Goal: Information Seeking & Learning: Compare options

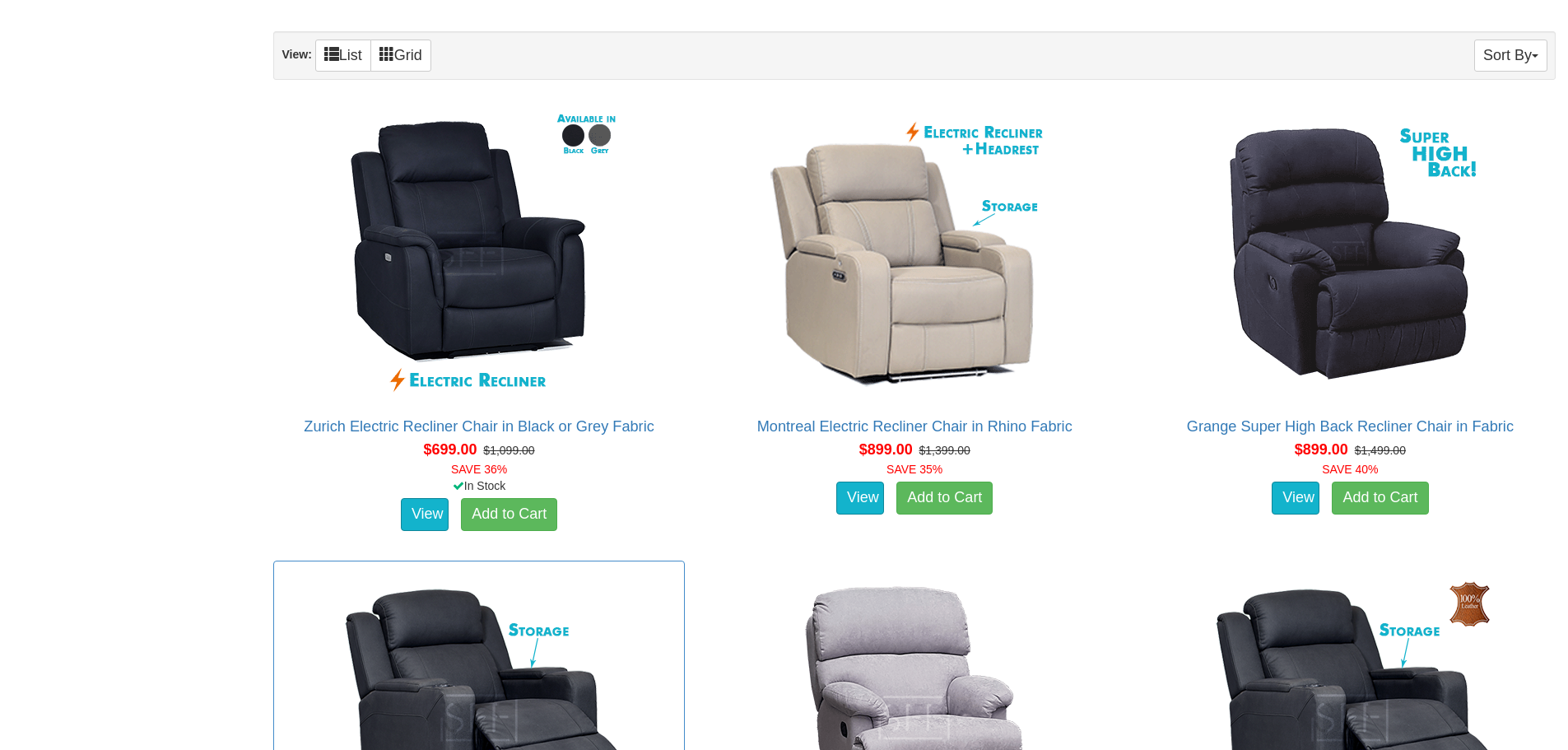
scroll to position [966, 0]
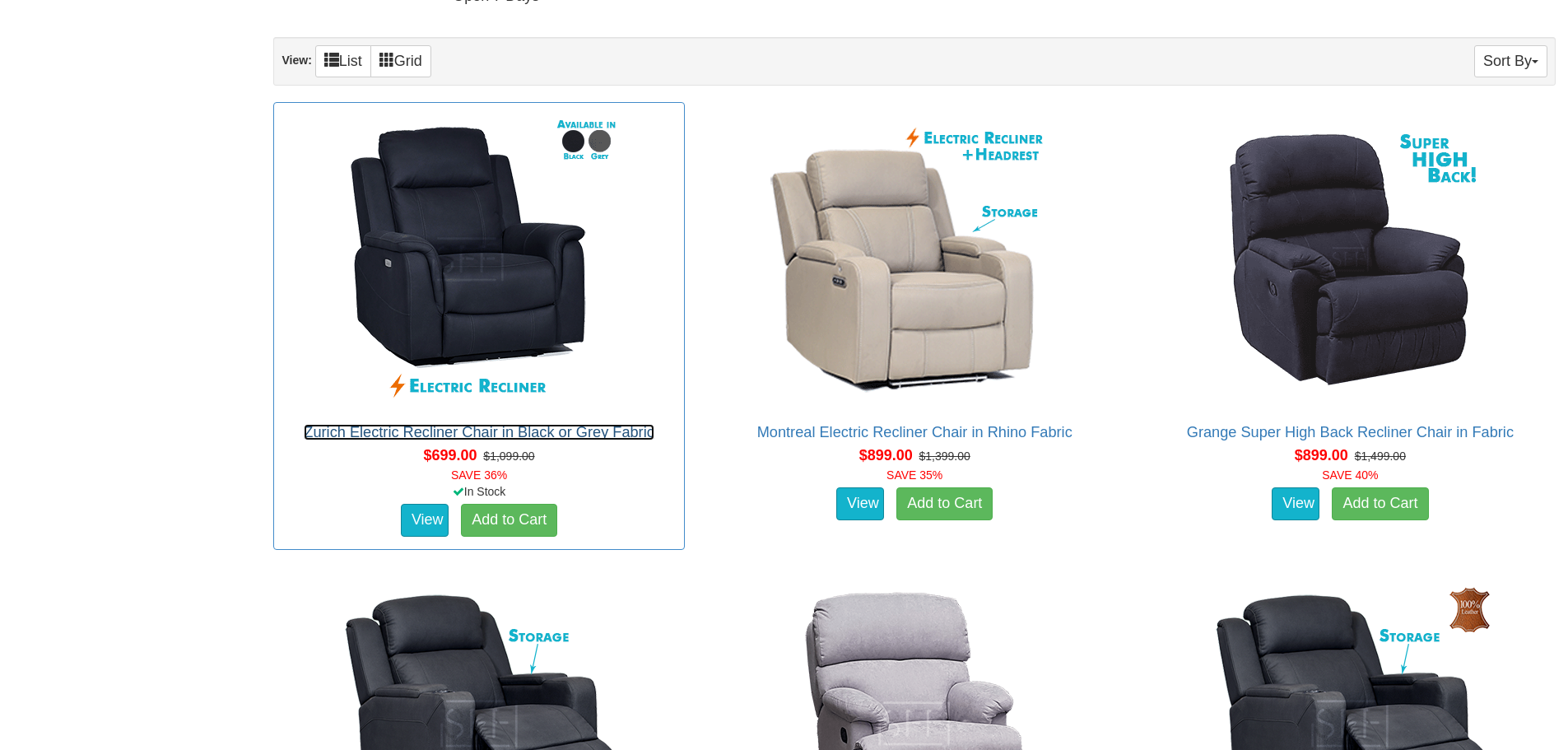
drag, startPoint x: 594, startPoint y: 430, endPoint x: 666, endPoint y: 502, distance: 101.8
click at [594, 430] on link "Zurich Electric Recliner Chair in Black or Grey Fabric" at bounding box center [478, 432] width 350 height 16
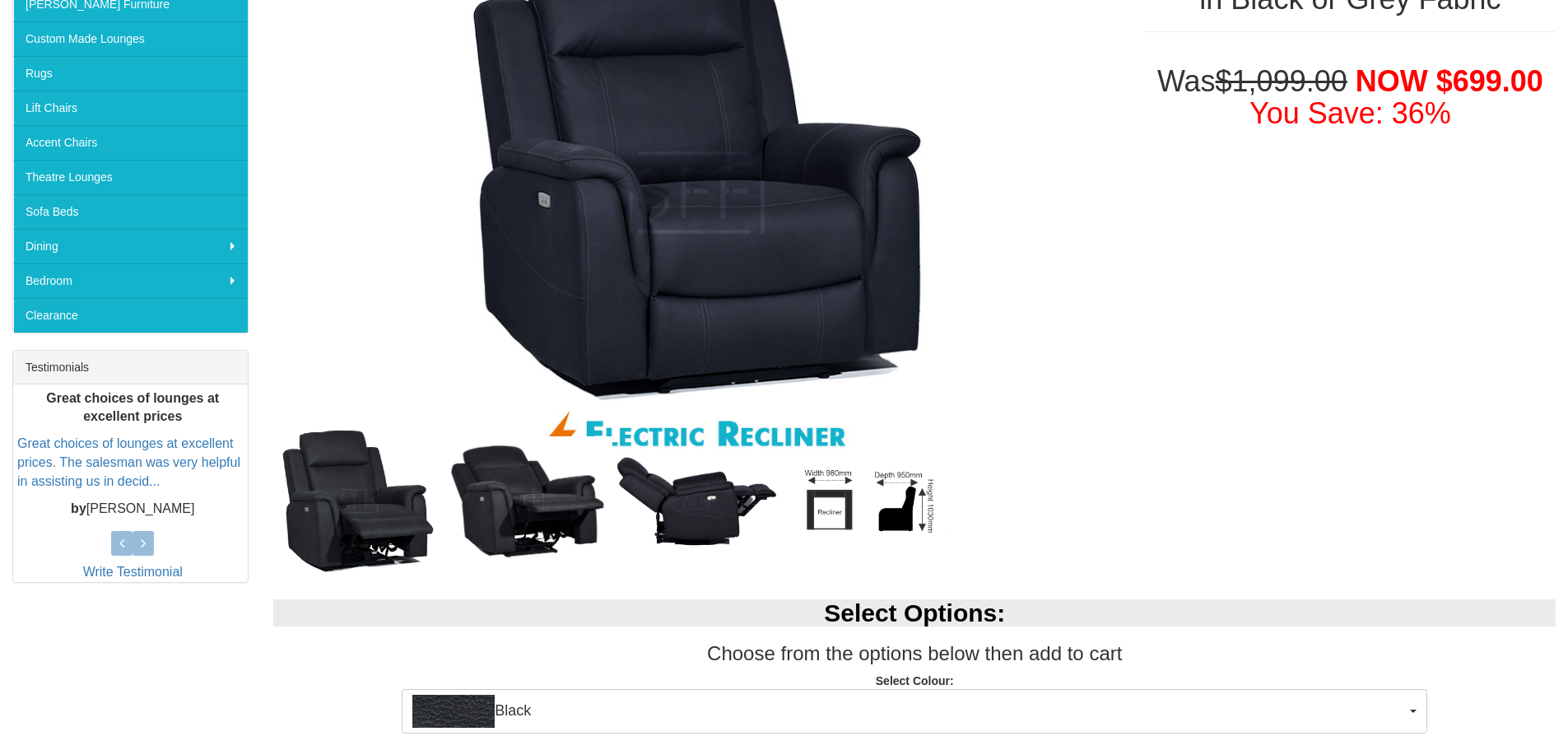
scroll to position [411, 0]
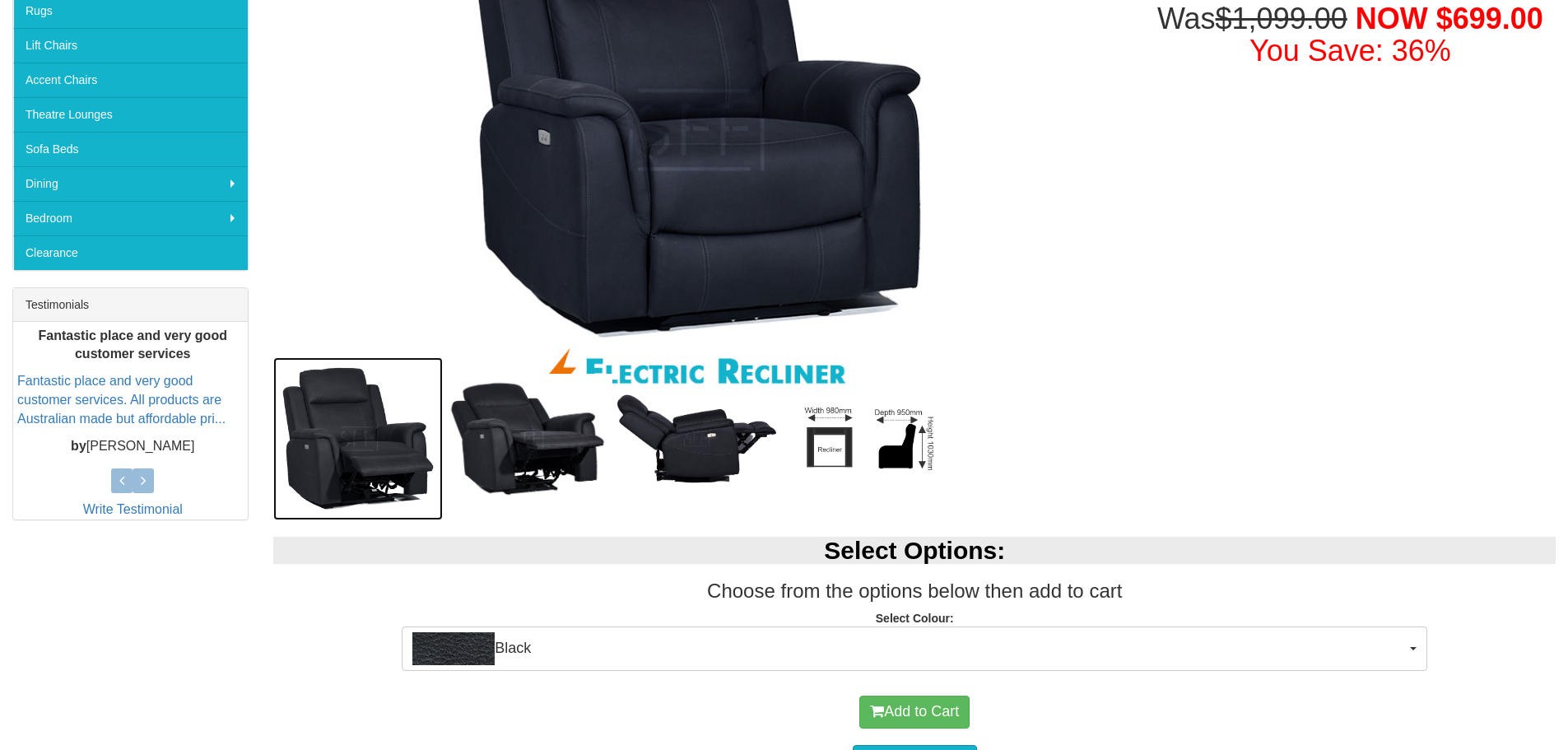
click at [390, 462] on img at bounding box center [359, 438] width 170 height 163
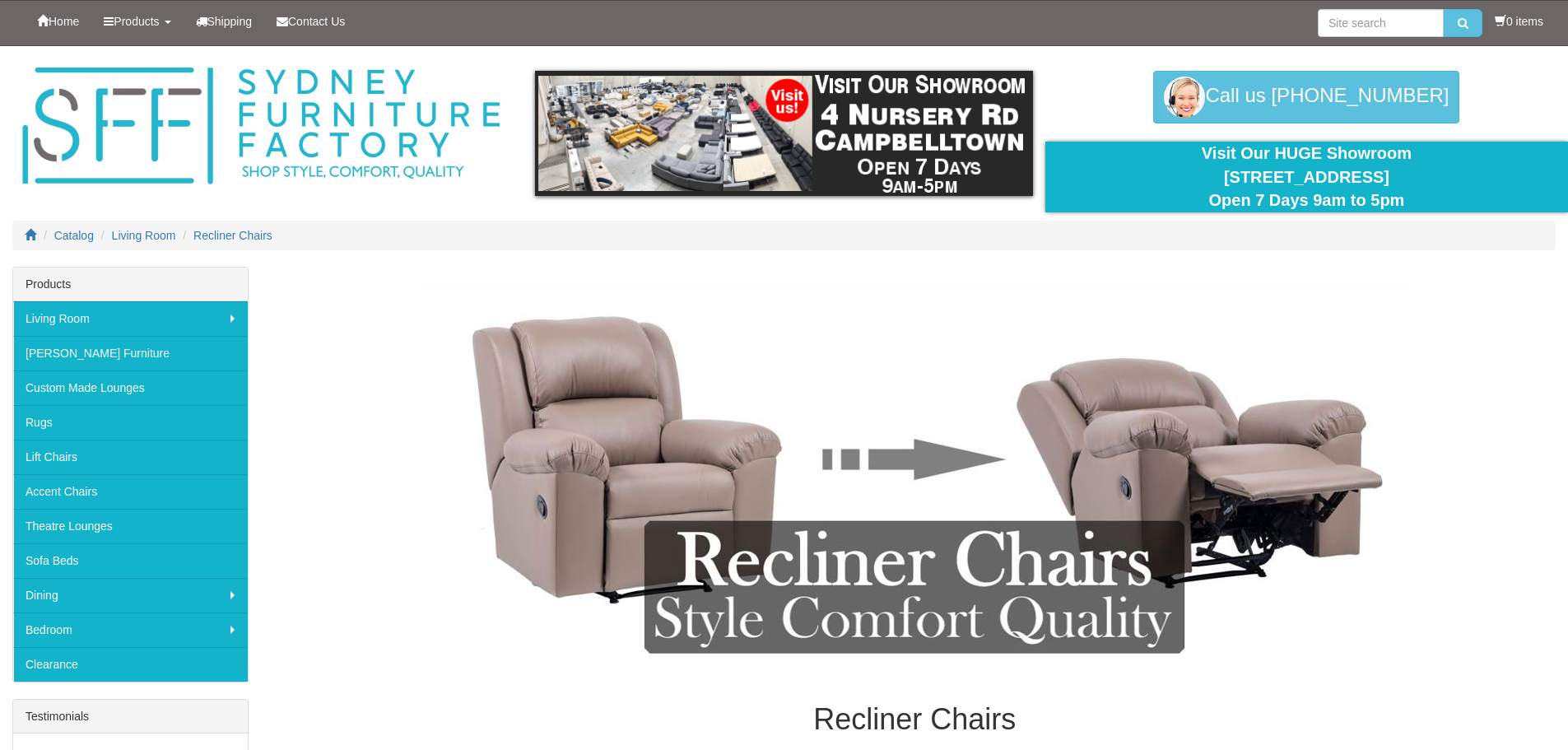
scroll to position [922, 0]
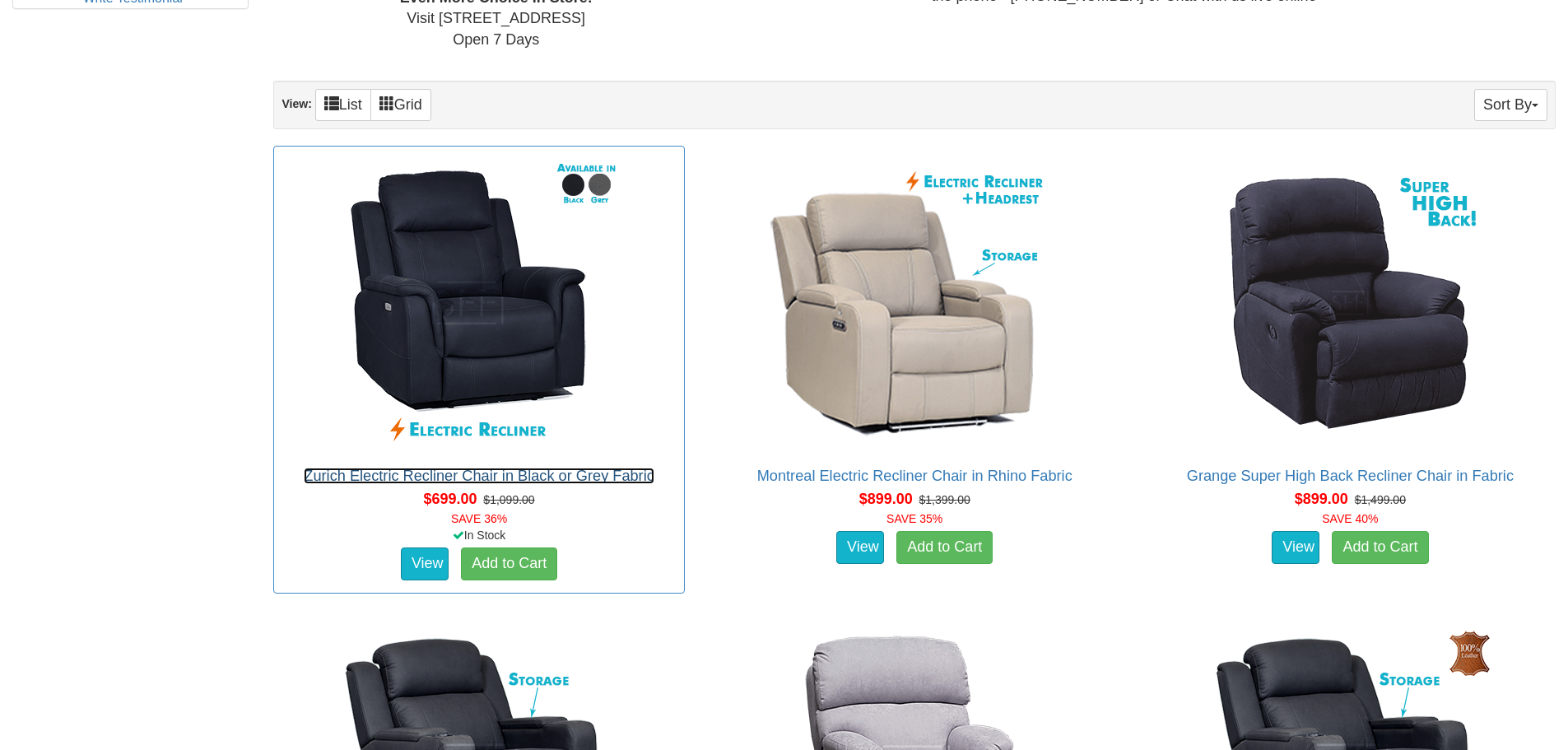
click at [541, 471] on link "Zurich Electric Recliner Chair in Black or Grey Fabric" at bounding box center [478, 476] width 350 height 16
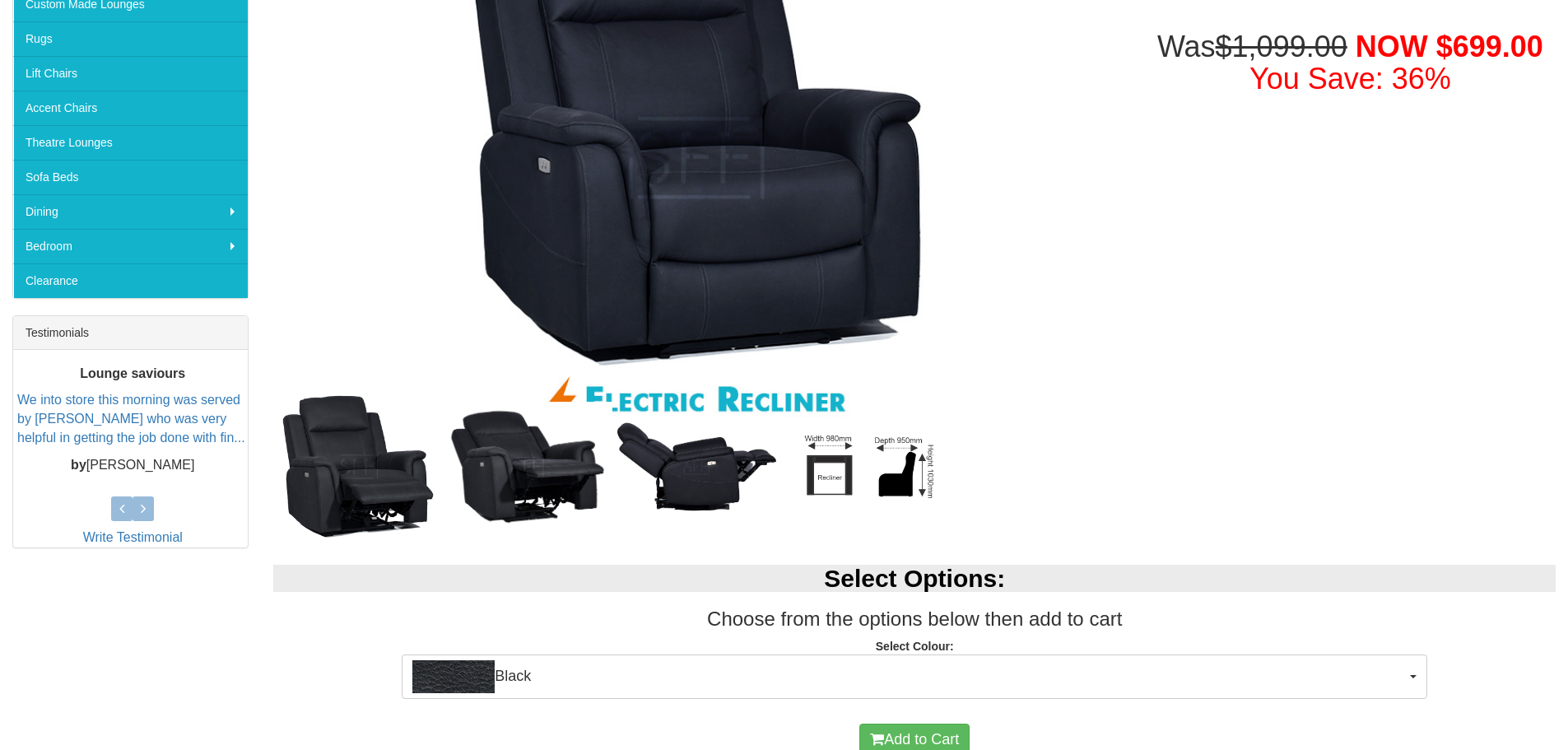
scroll to position [411, 0]
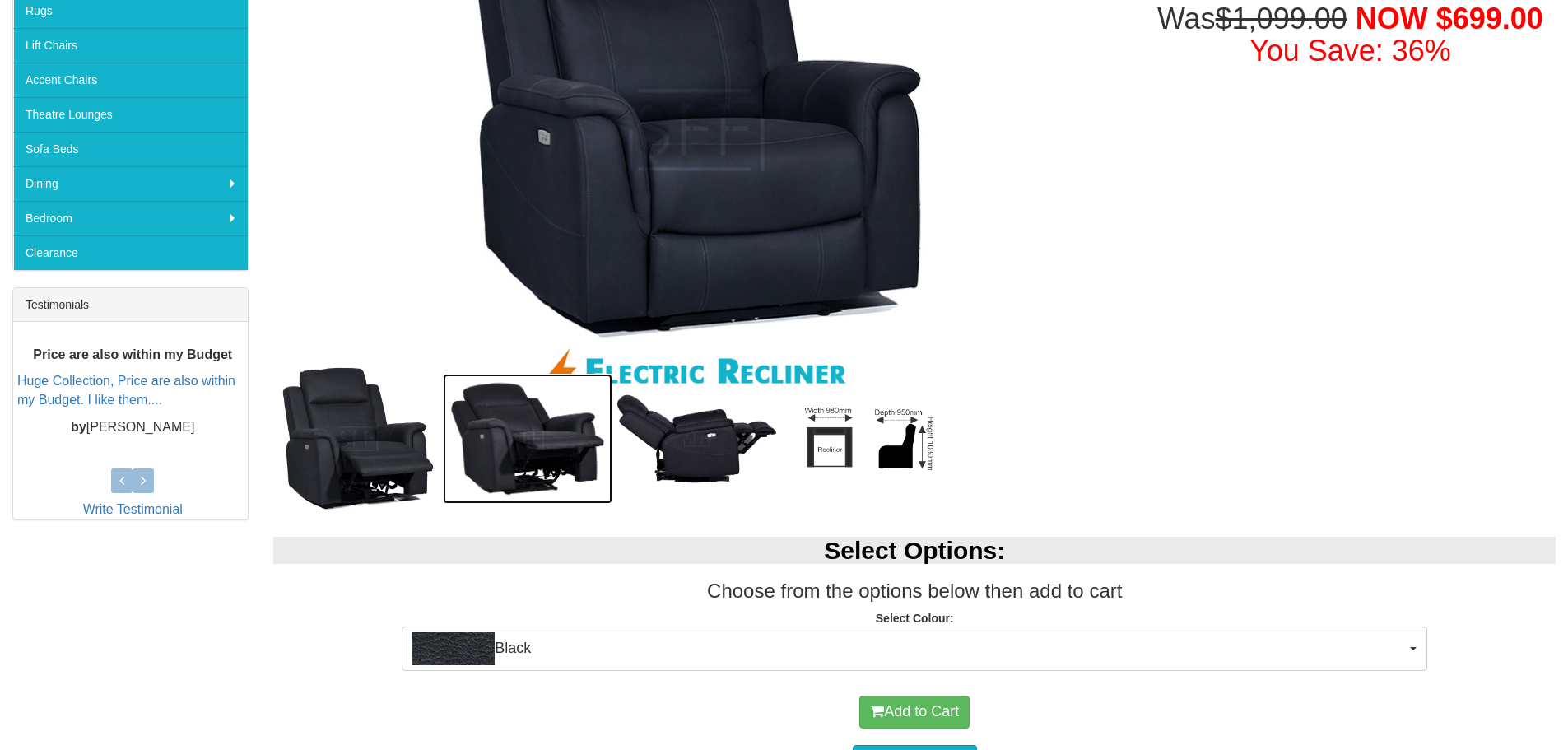
click at [536, 463] on img at bounding box center [528, 438] width 170 height 130
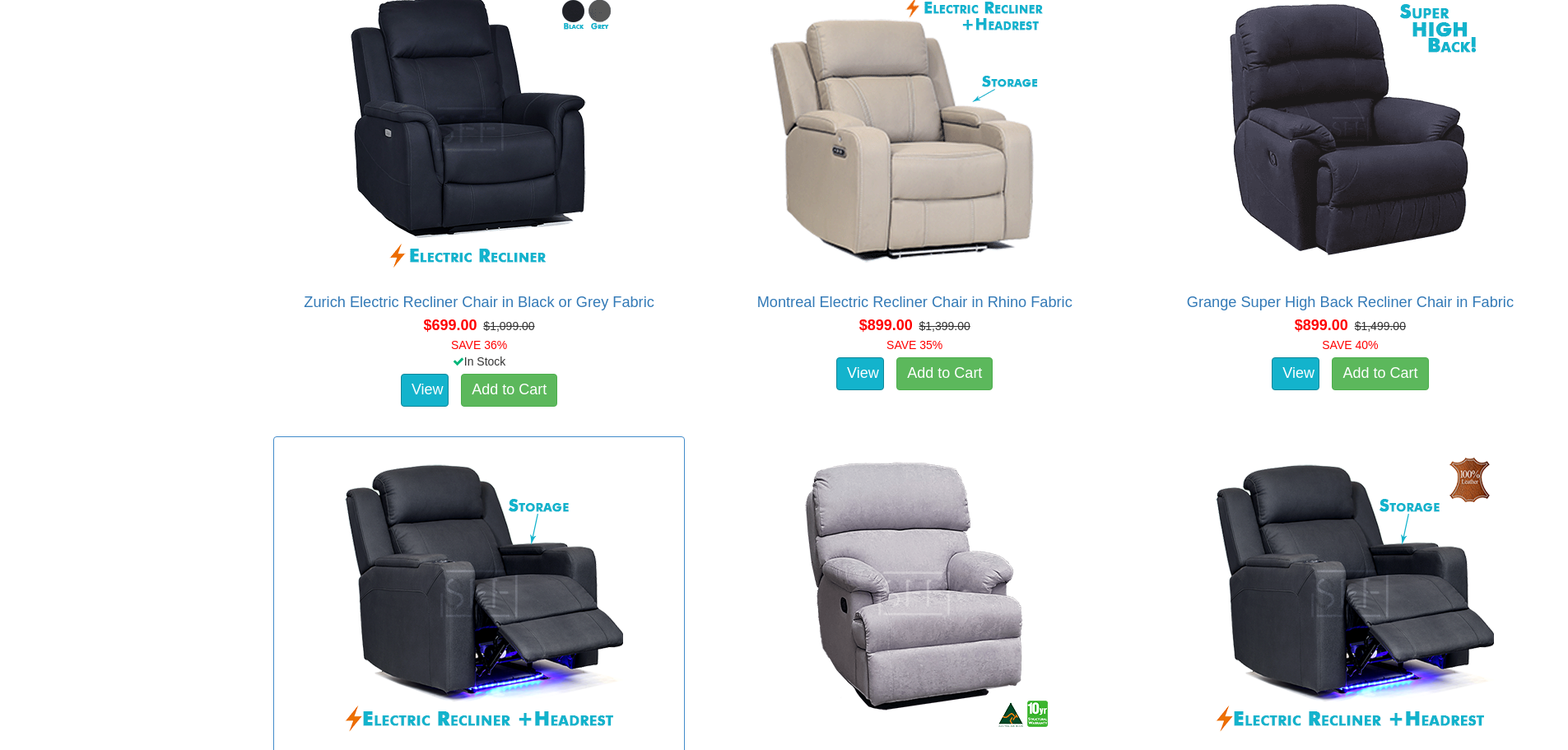
scroll to position [1048, 0]
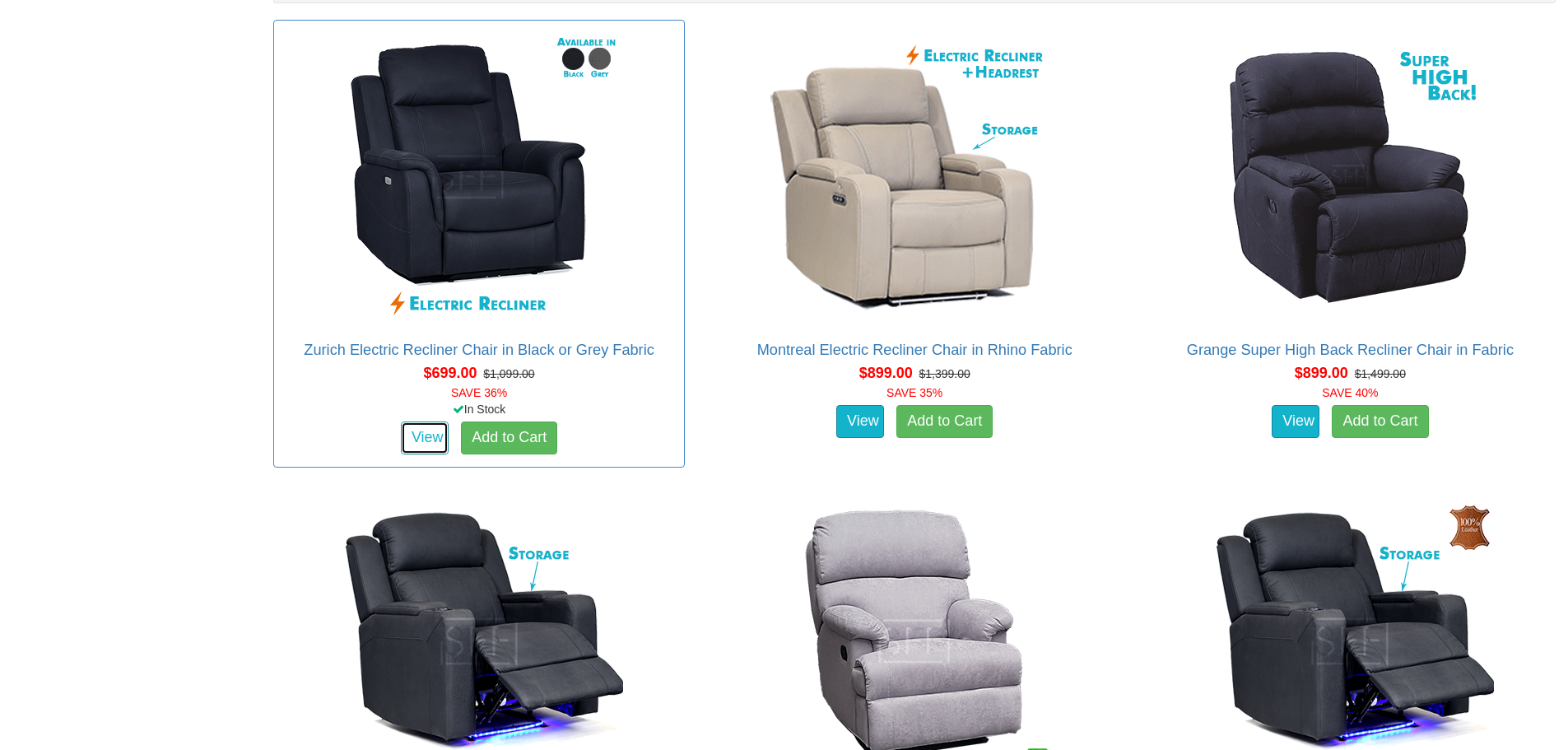
drag, startPoint x: 432, startPoint y: 435, endPoint x: 461, endPoint y: 447, distance: 31.4
click at [432, 435] on link "View" at bounding box center [425, 438] width 48 height 33
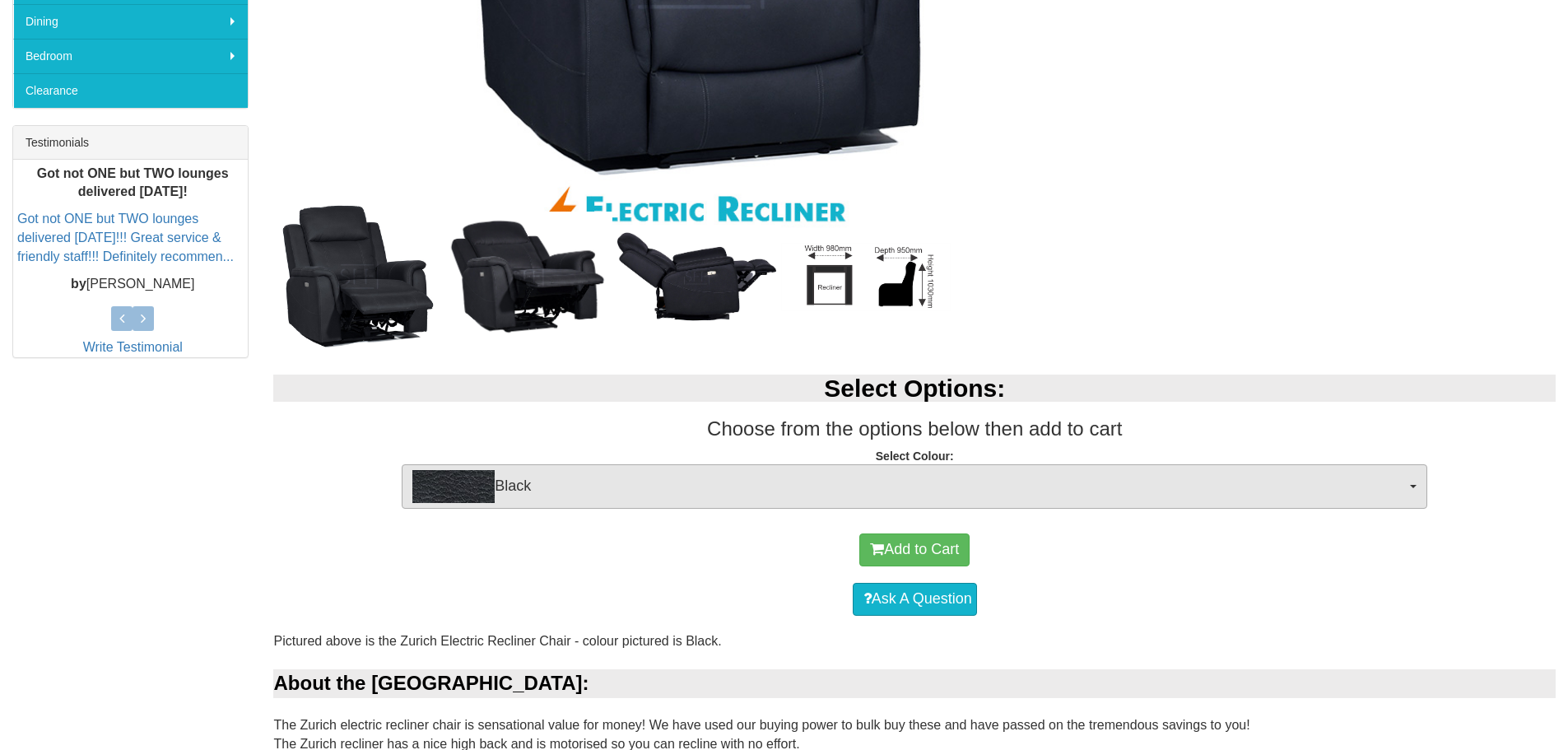
scroll to position [576, 0]
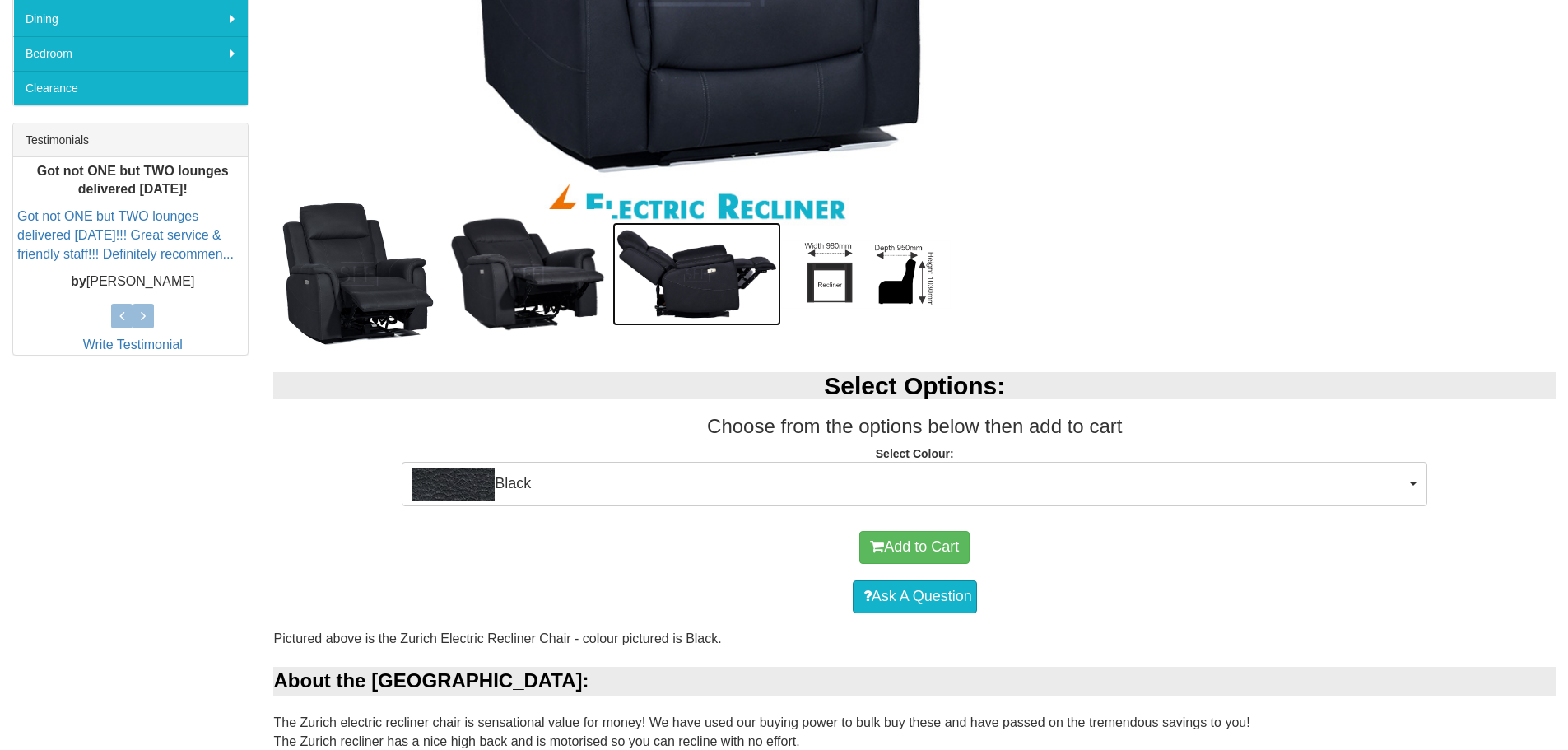
click at [702, 303] on img at bounding box center [697, 274] width 170 height 104
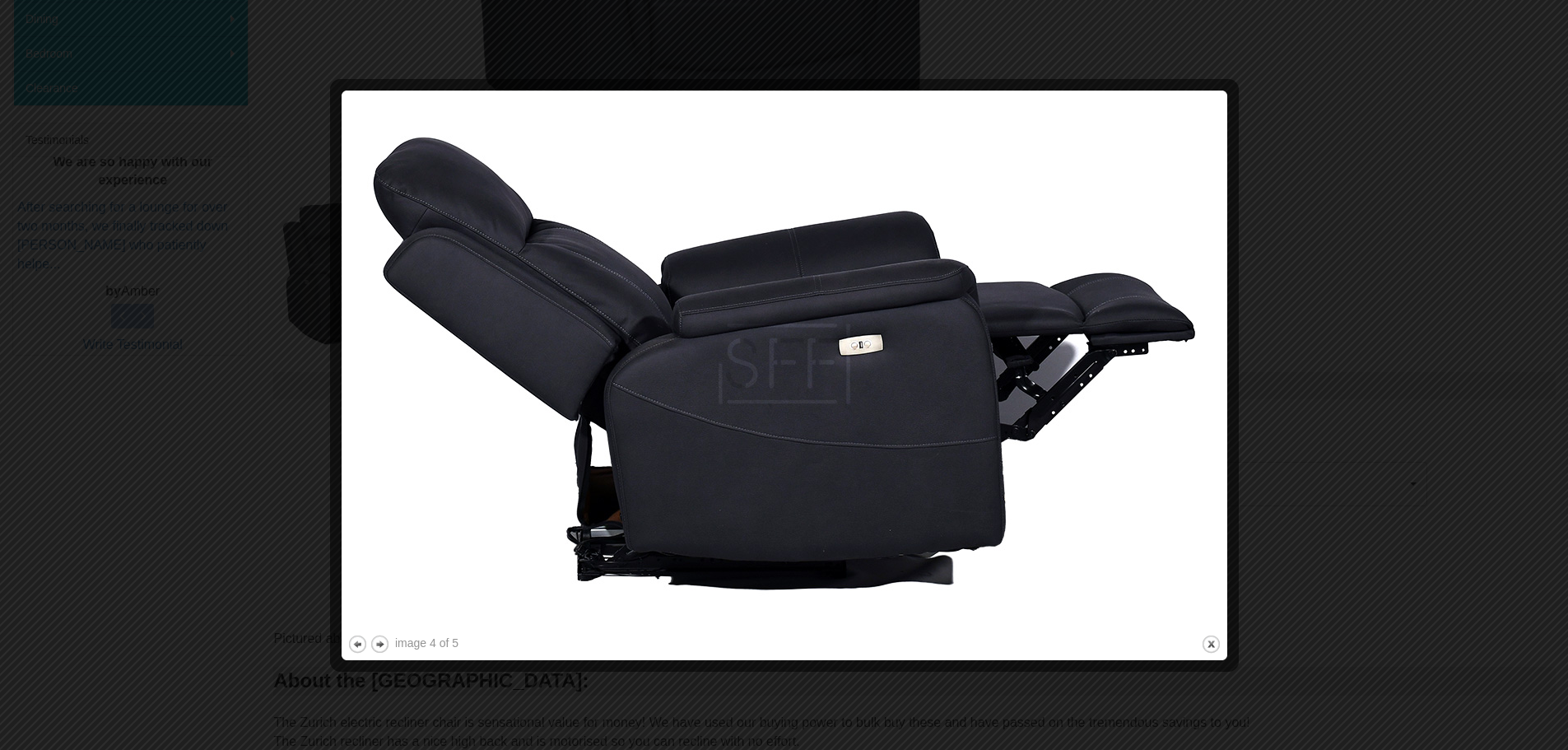
click at [235, 357] on div at bounding box center [784, 375] width 1568 height 750
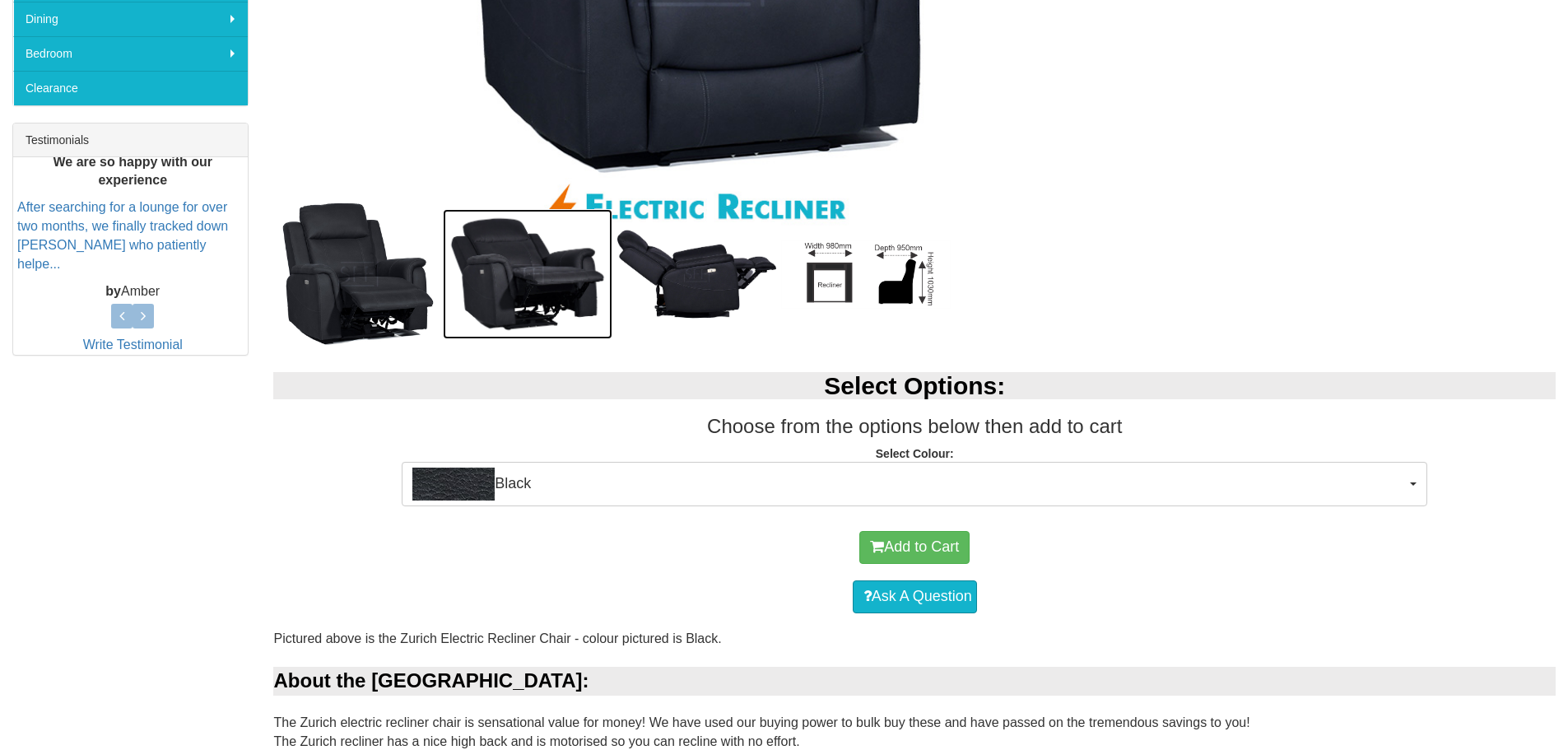
click at [553, 316] on img at bounding box center [528, 274] width 170 height 130
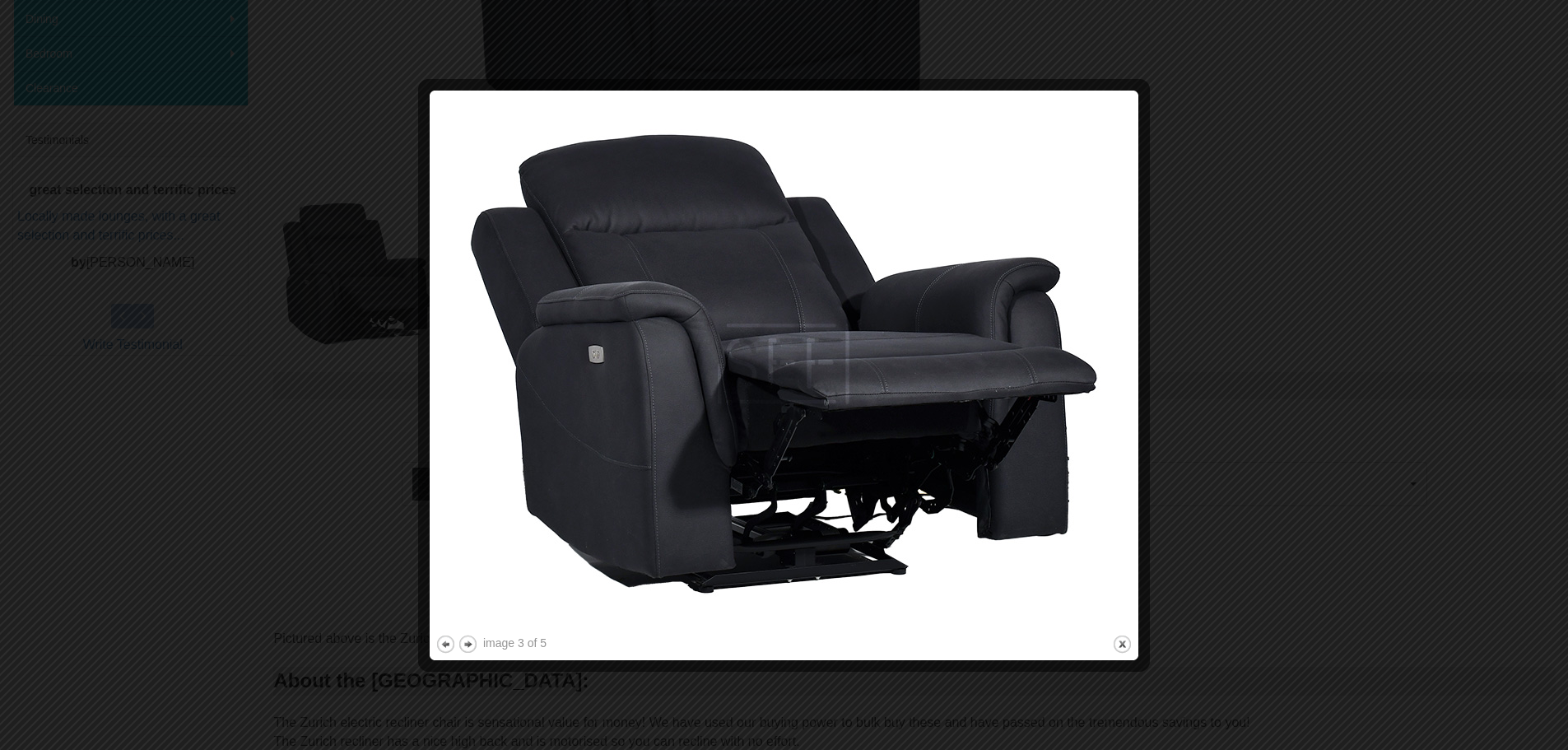
click at [239, 452] on div at bounding box center [784, 375] width 1568 height 750
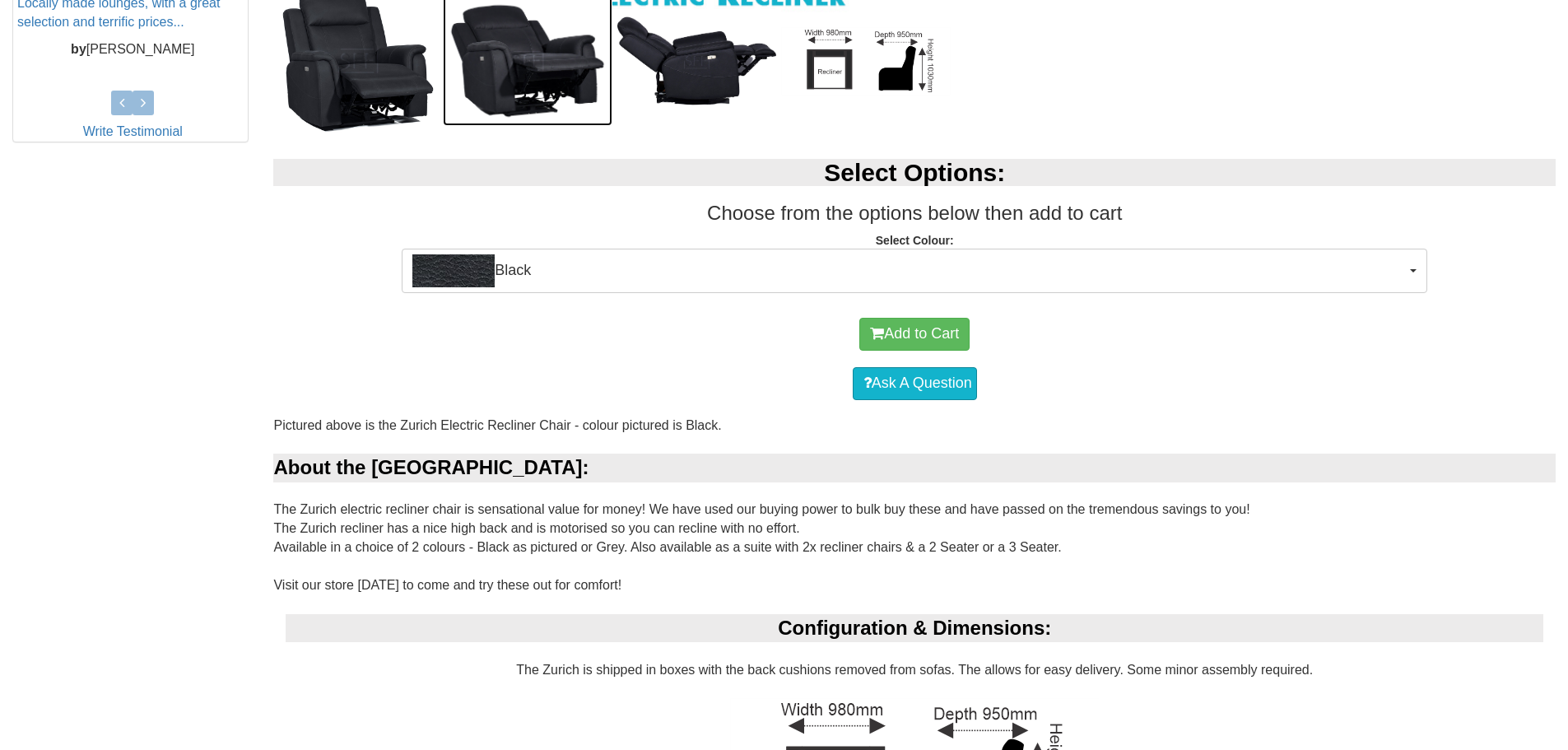
scroll to position [823, 0]
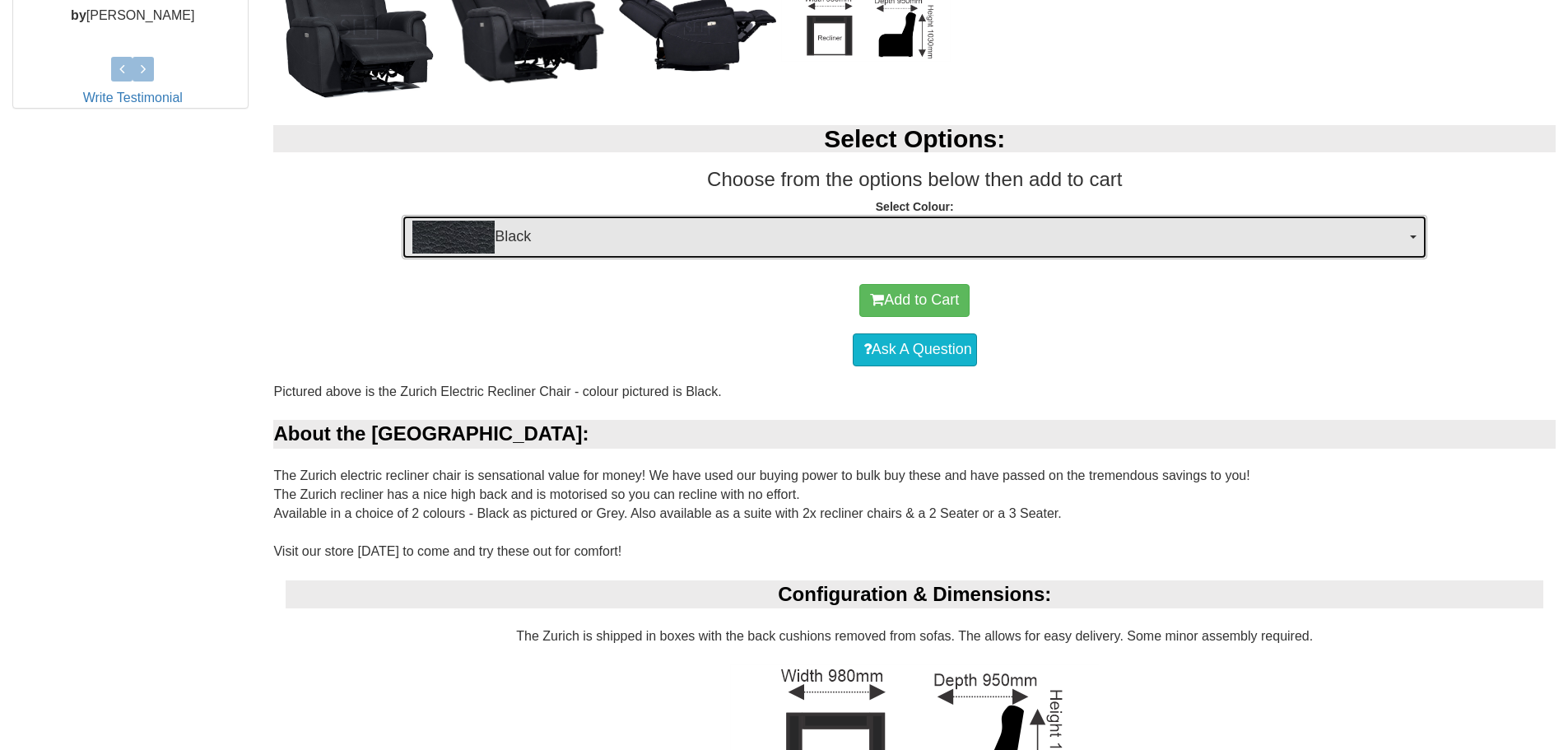
click at [674, 246] on span "Black" at bounding box center [908, 237] width 993 height 33
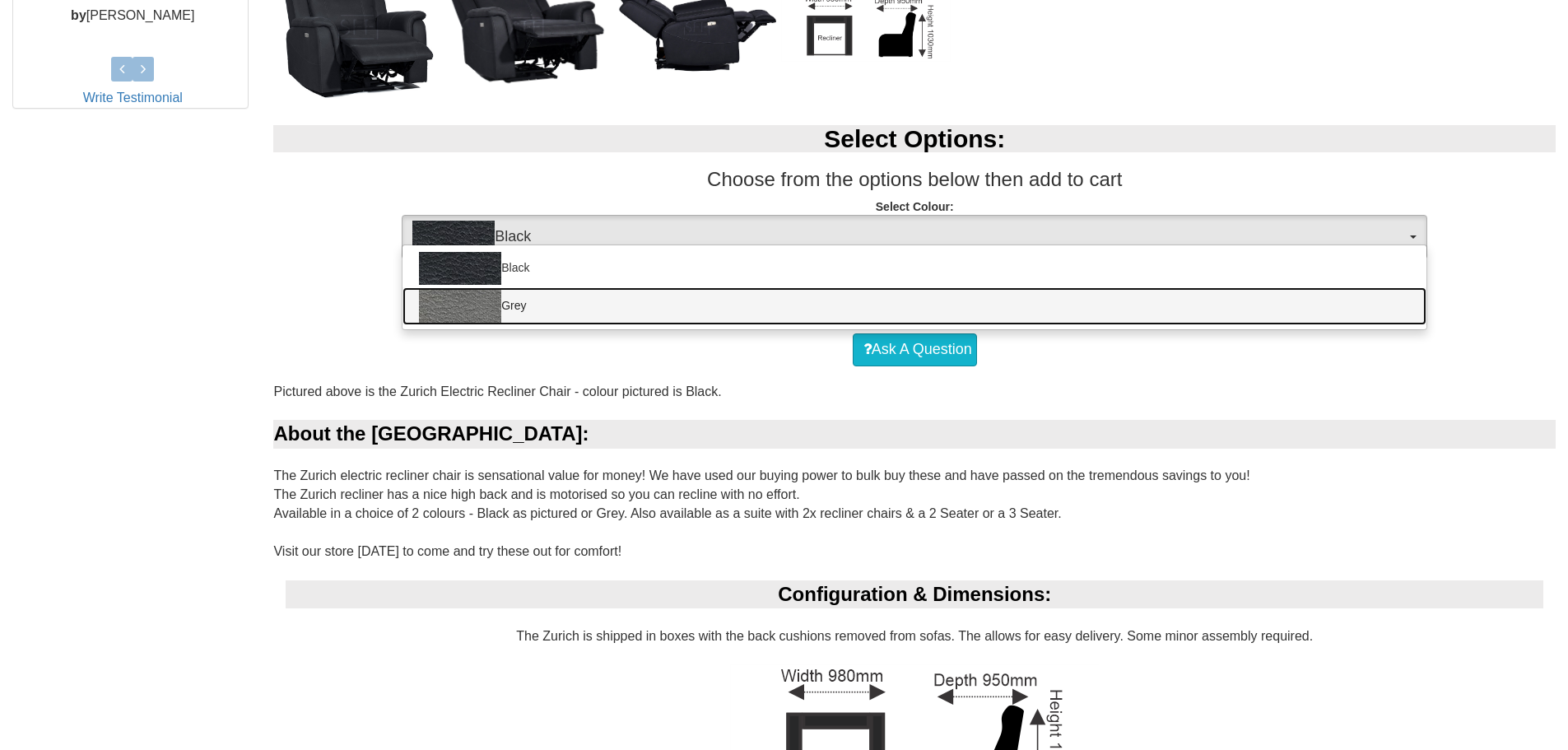
click at [669, 311] on link "Grey" at bounding box center [914, 307] width 1024 height 38
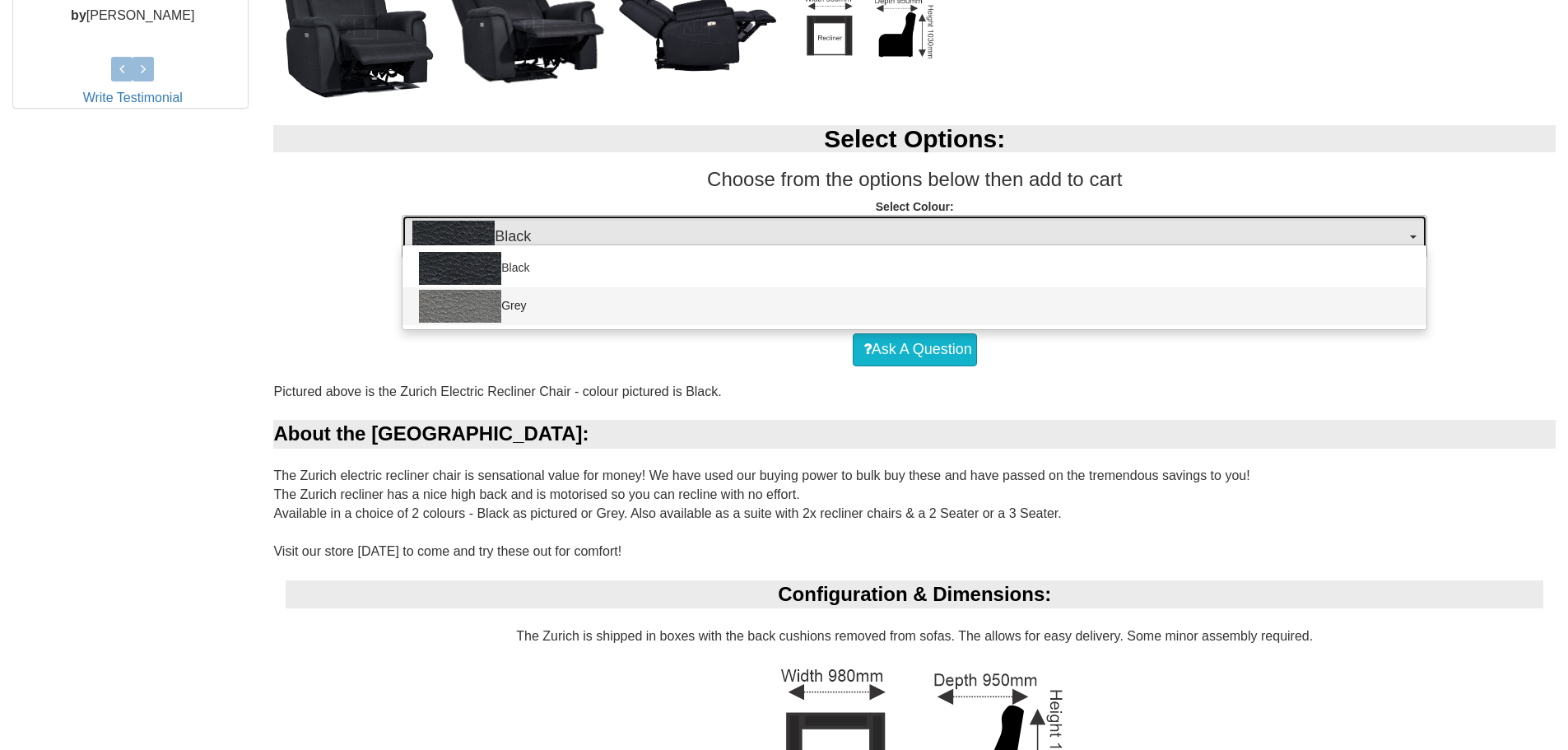
select select "1187"
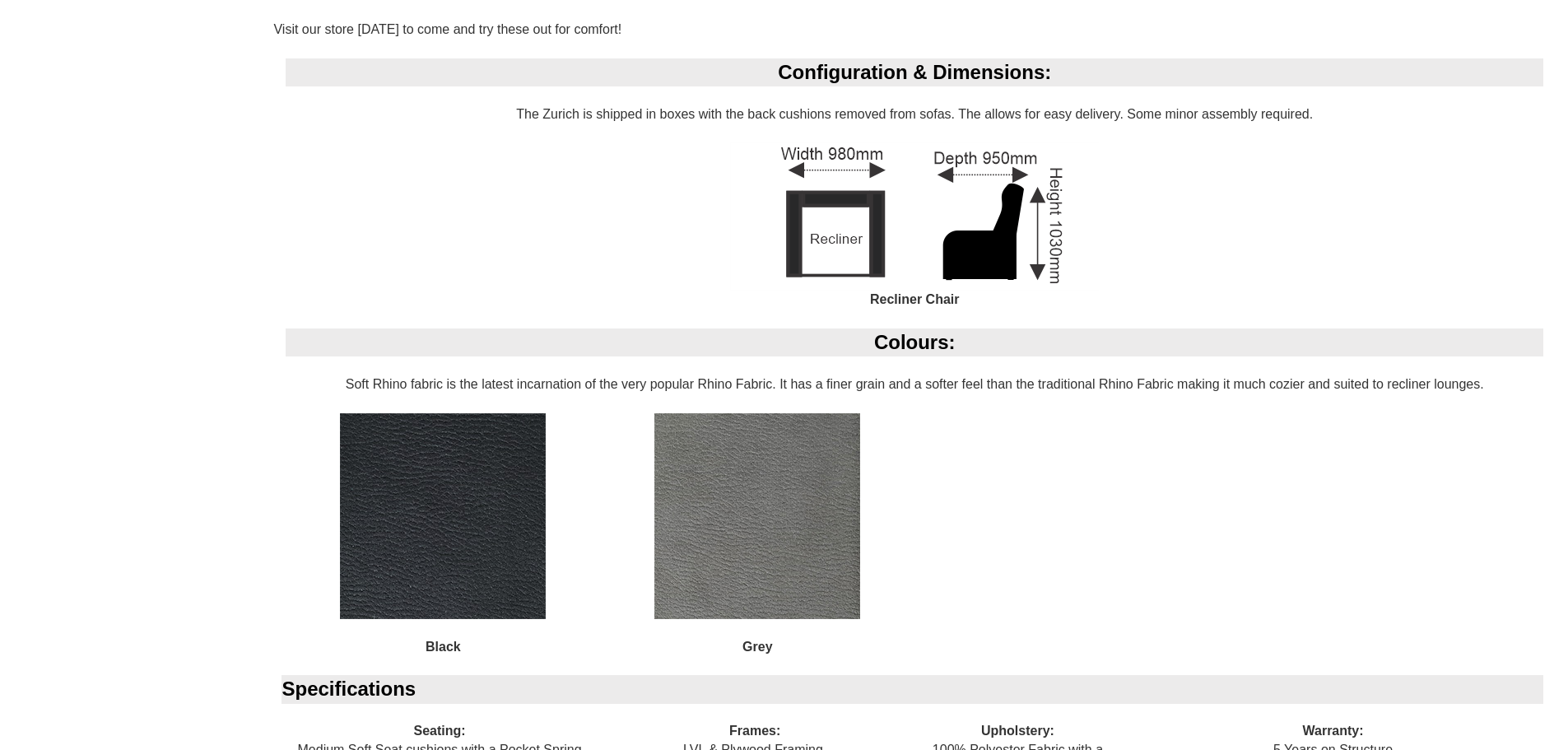
scroll to position [1070, 0]
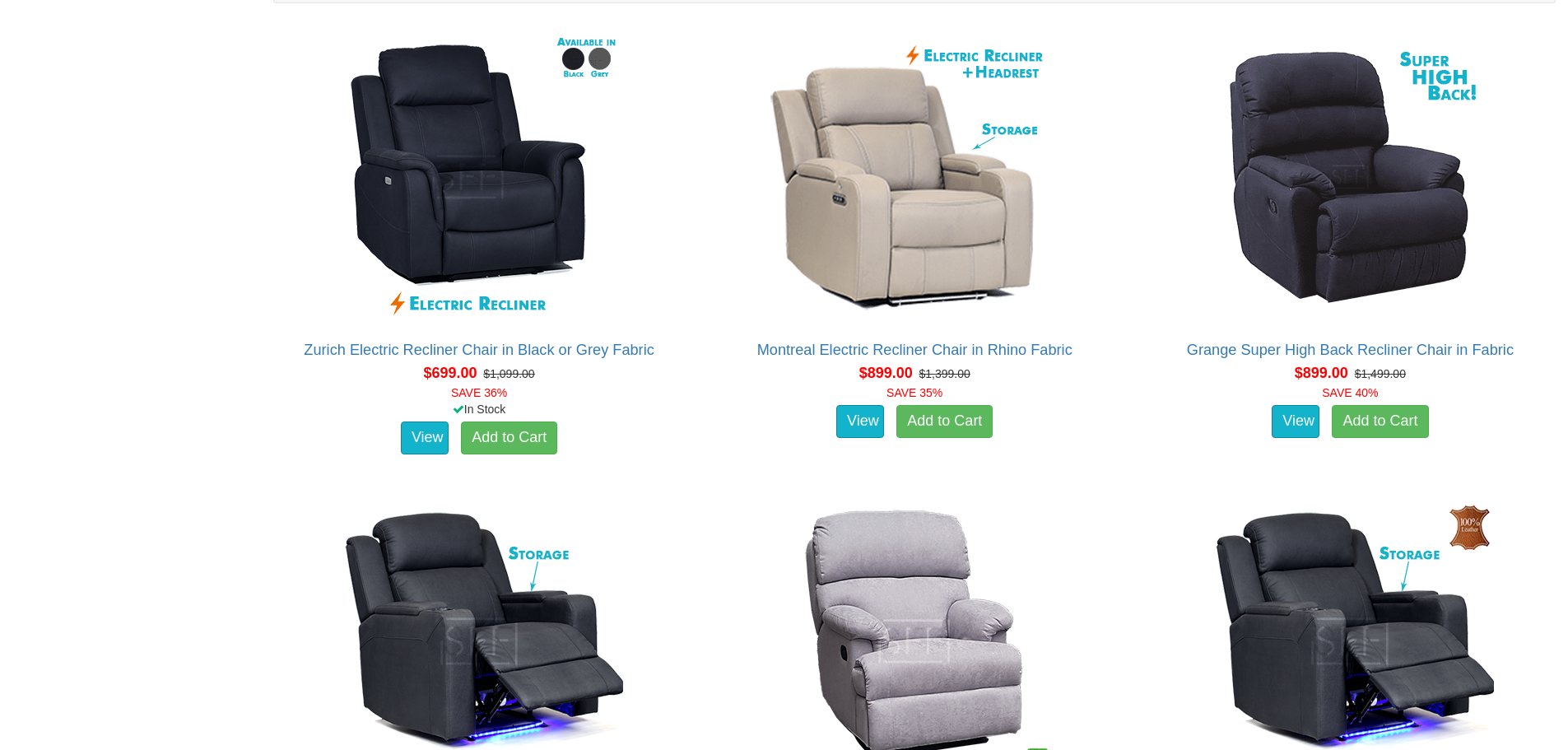
scroll to position [555, 0]
